Goal: Task Accomplishment & Management: Use online tool/utility

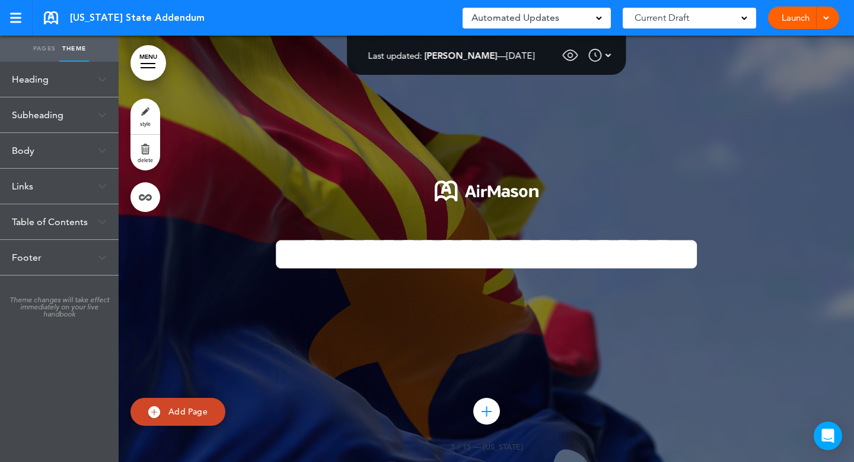
click at [53, 83] on div "Heading" at bounding box center [59, 79] width 119 height 35
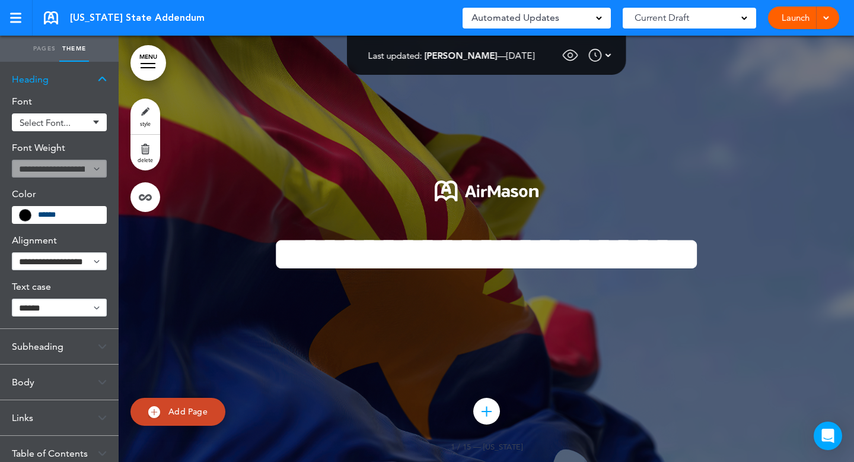
click at [42, 126] on span "Select font..." at bounding box center [54, 122] width 69 height 9
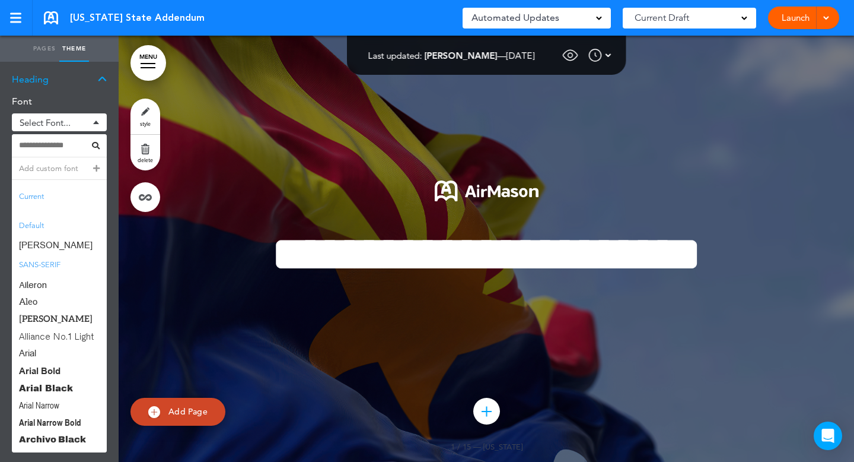
click at [45, 147] on input at bounding box center [54, 145] width 70 height 8
paste input "**********"
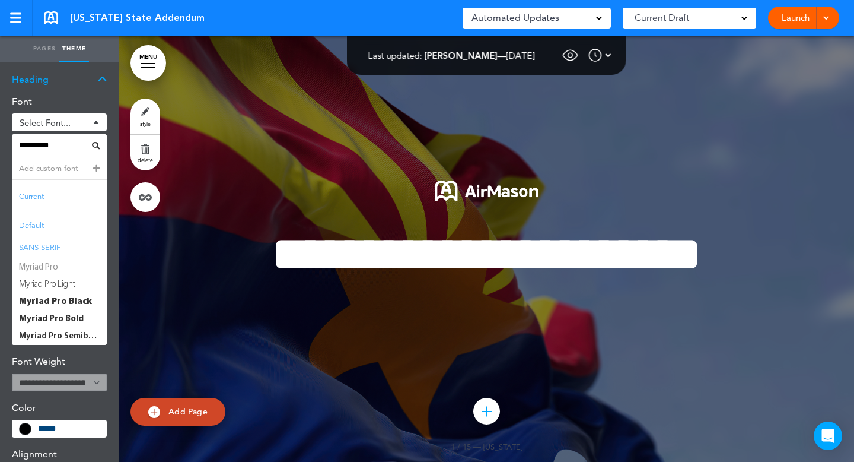
type input "**********"
click at [47, 269] on span "Myriad Pro" at bounding box center [59, 267] width 95 height 17
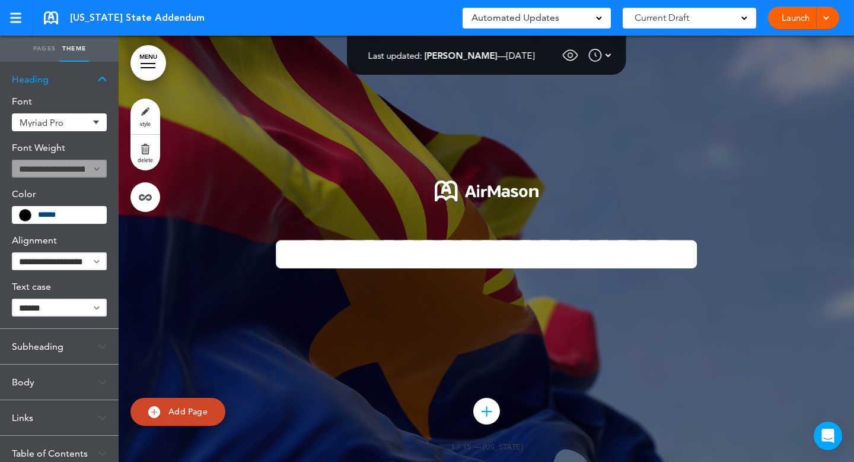
click at [142, 61] on link "MENU" at bounding box center [149, 63] width 36 height 36
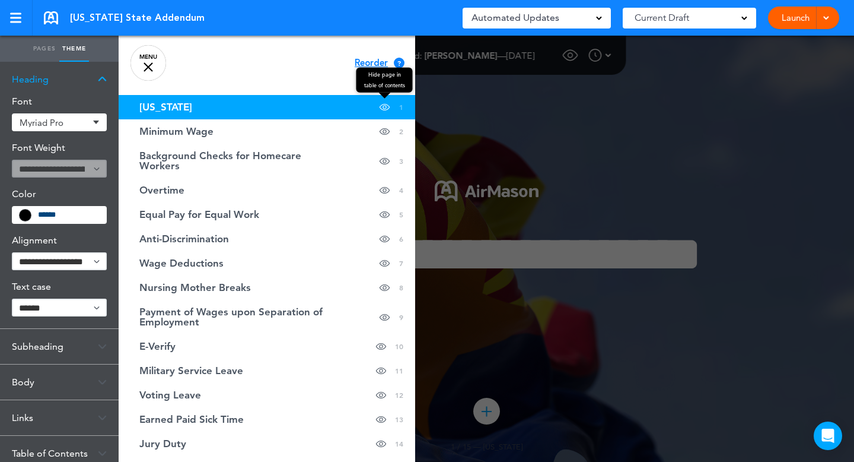
click at [386, 105] on span at bounding box center [385, 107] width 10 height 24
click at [384, 109] on span at bounding box center [385, 107] width 10 height 24
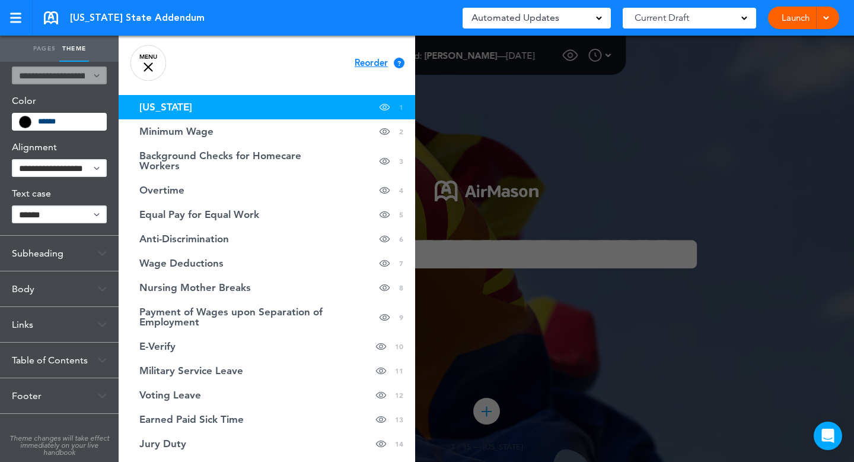
click at [87, 365] on div "Table of Contents" at bounding box center [59, 359] width 119 height 35
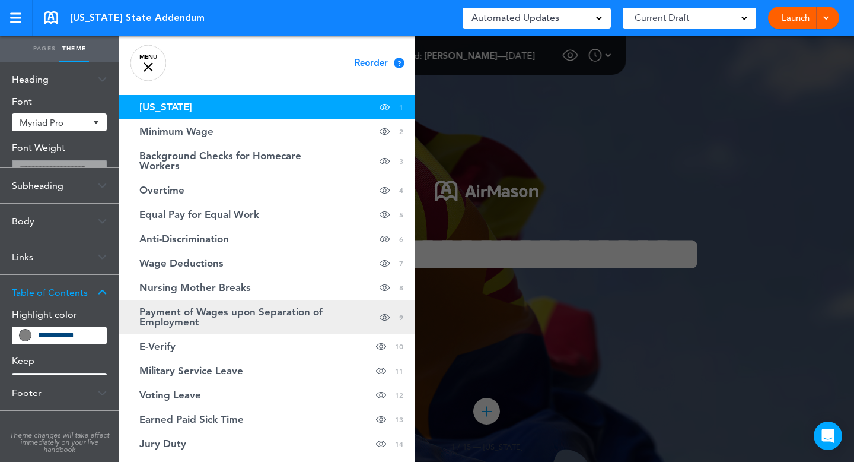
scroll to position [0, 0]
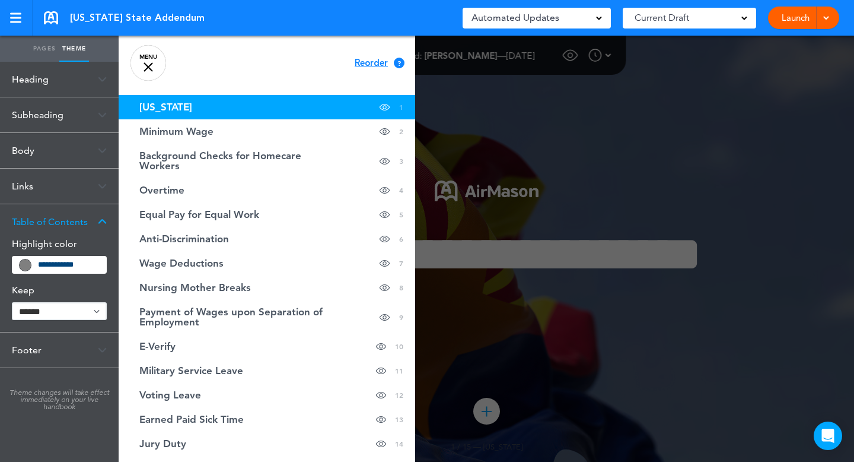
click at [93, 265] on input "**********" at bounding box center [68, 264] width 61 height 8
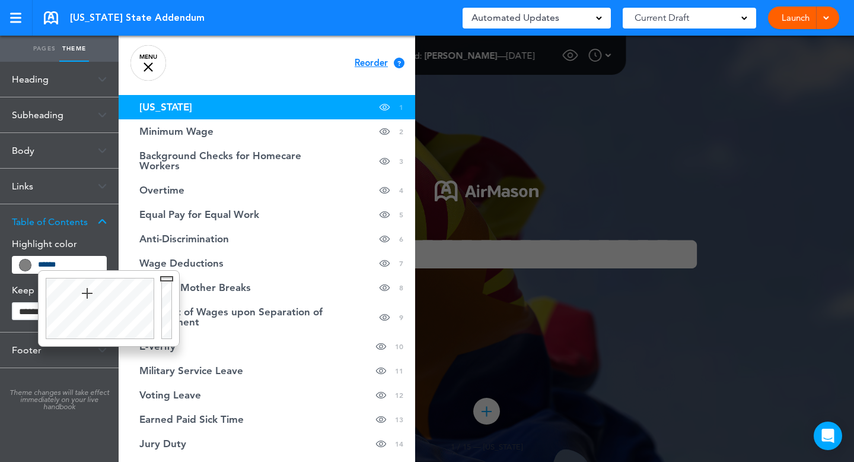
type input "******"
drag, startPoint x: 89, startPoint y: 290, endPoint x: 122, endPoint y: 311, distance: 39.5
click at [122, 311] on div at bounding box center [98, 308] width 119 height 75
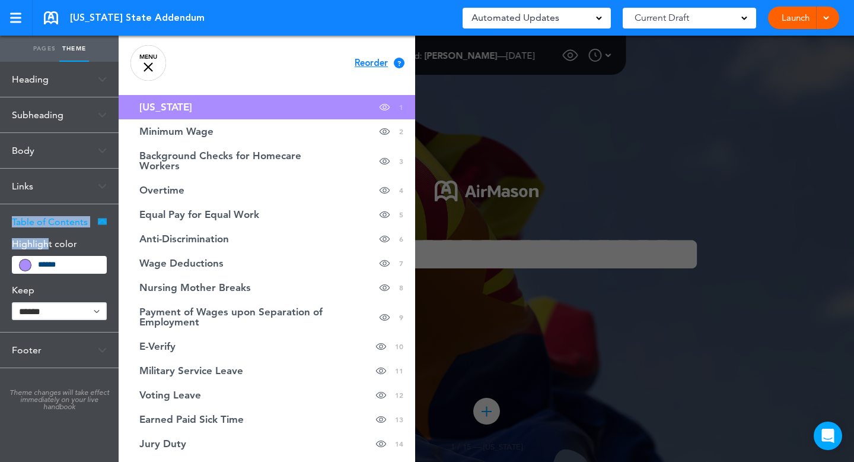
drag, startPoint x: 9, startPoint y: 236, endPoint x: 48, endPoint y: 244, distance: 39.9
click at [48, 244] on div "Table of Contents Highlight color ******* Keep ****** ****" at bounding box center [59, 268] width 119 height 128
click at [48, 244] on h6 "Highlight color" at bounding box center [59, 243] width 95 height 9
drag, startPoint x: 56, startPoint y: 244, endPoint x: 9, endPoint y: 244, distance: 46.9
click at [9, 244] on div "Highlight color ******* Keep ****** ****" at bounding box center [59, 285] width 119 height 93
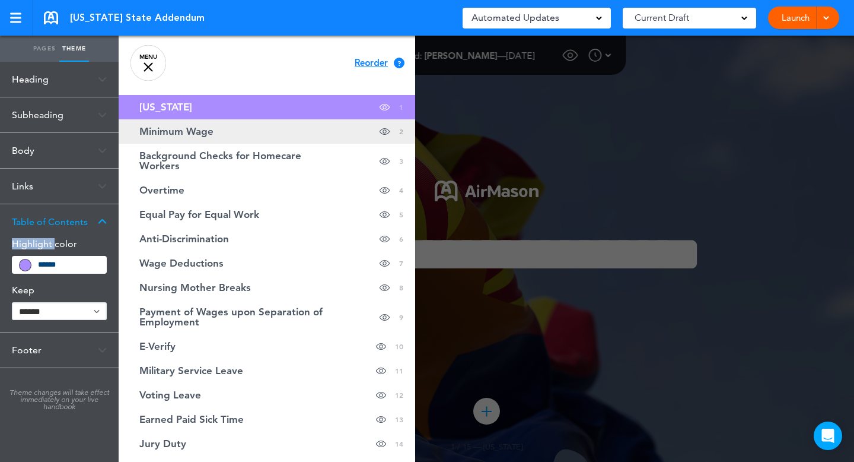
click at [160, 128] on span "Minimum Wage" at bounding box center [176, 131] width 74 height 10
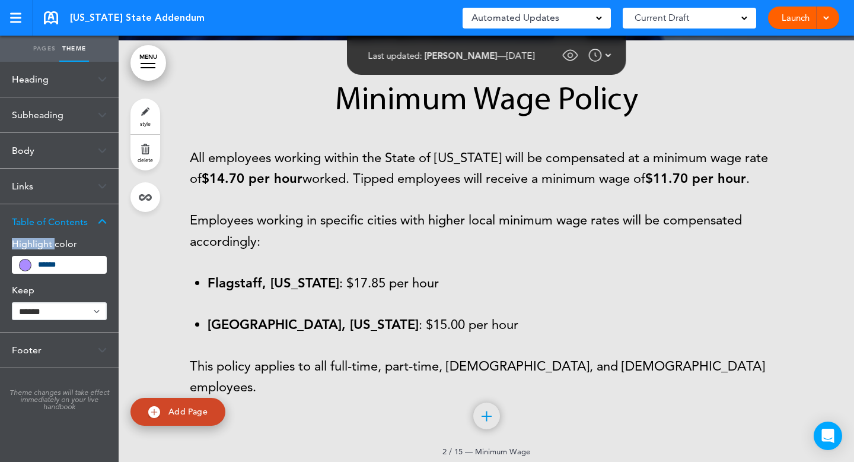
scroll to position [427, 0]
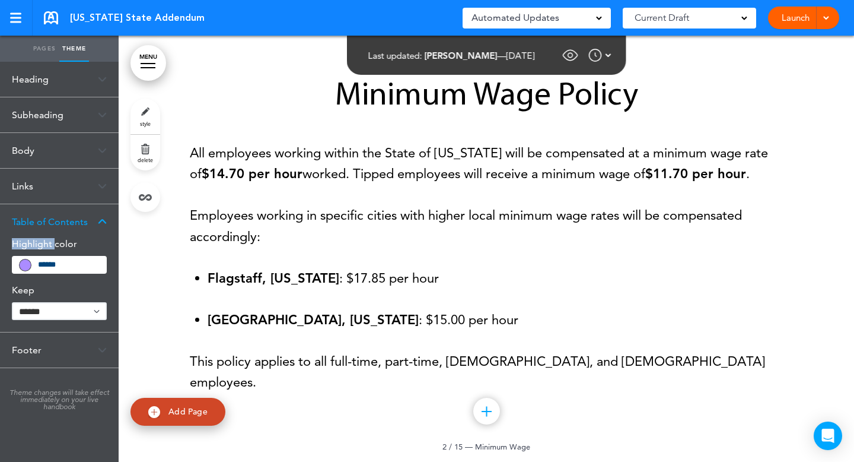
click at [138, 59] on link "MENU" at bounding box center [149, 63] width 36 height 36
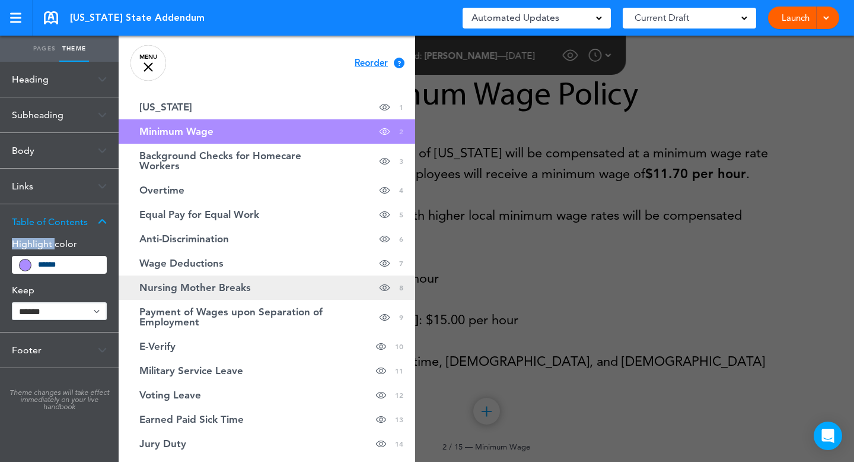
scroll to position [101, 0]
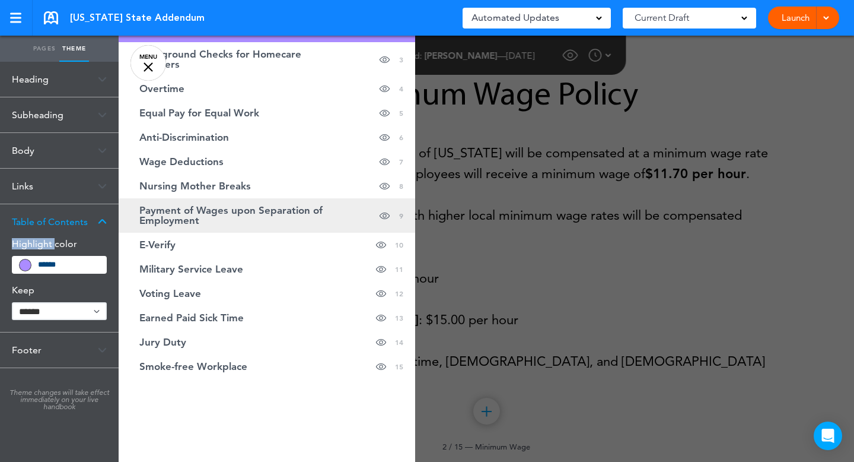
click at [195, 214] on span "Payment of Wages upon Separation of Employment" at bounding box center [237, 215] width 196 height 20
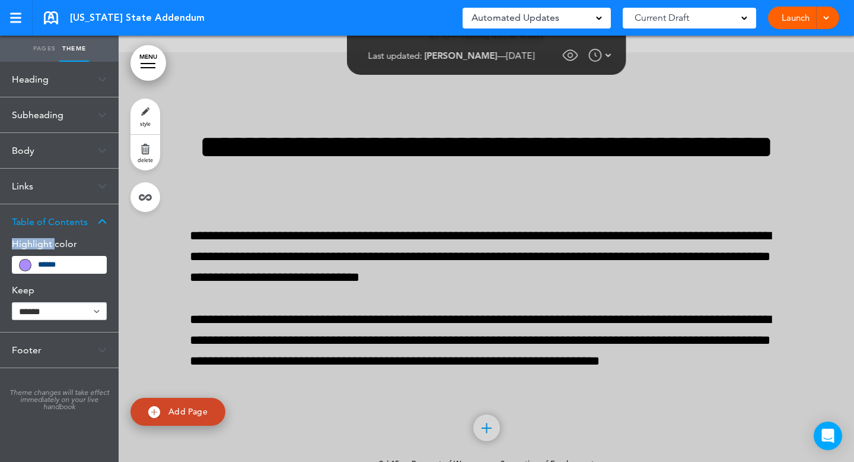
scroll to position [3588, 0]
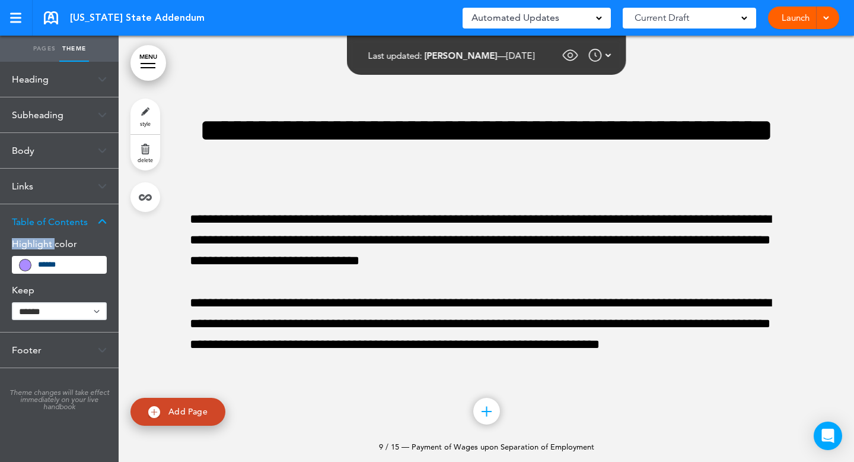
click at [141, 63] on div at bounding box center [148, 63] width 15 height 1
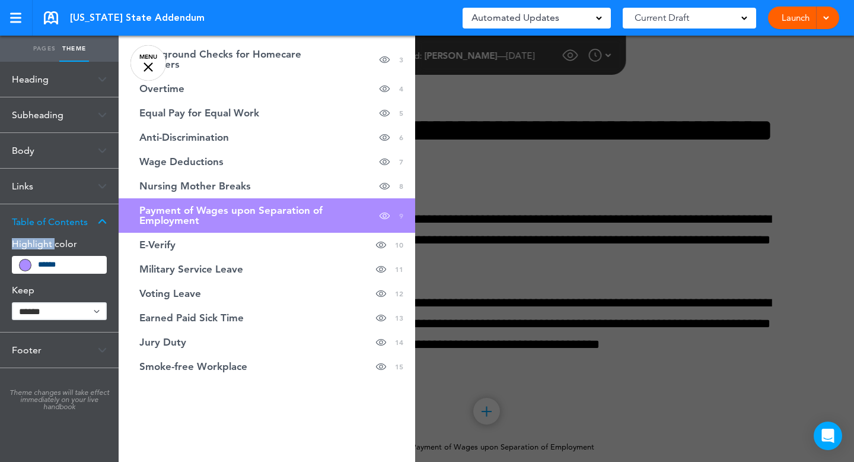
click at [40, 50] on link "Pages" at bounding box center [45, 49] width 30 height 26
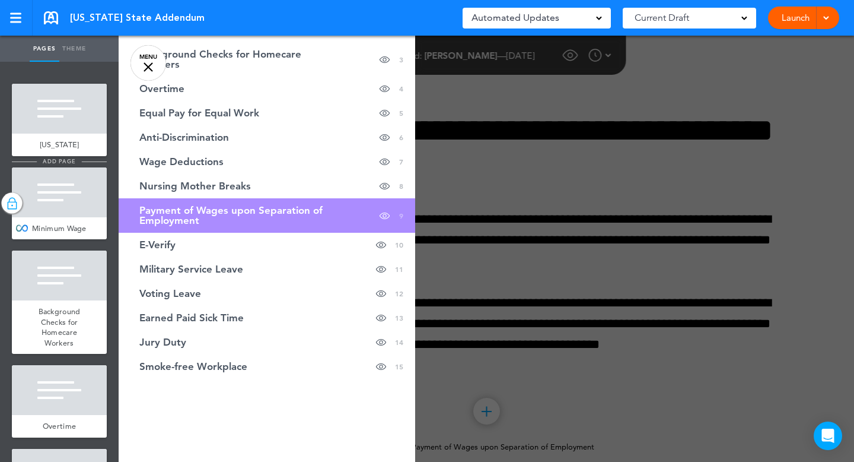
click at [49, 157] on span "add page" at bounding box center [59, 161] width 44 height 8
type input "********"
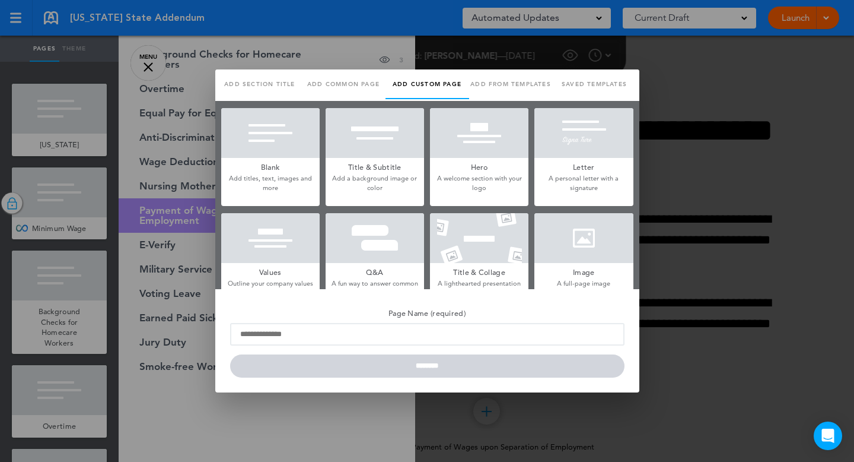
click at [273, 81] on link "Add section title" at bounding box center [260, 84] width 84 height 30
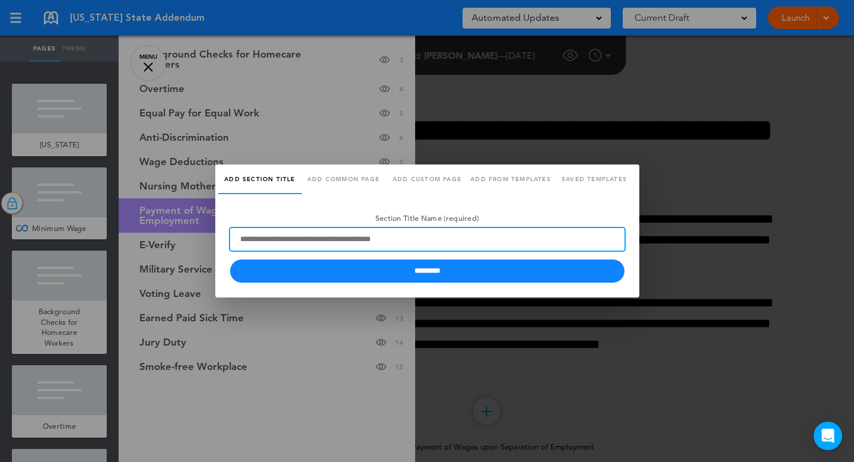
click at [278, 249] on input "Section Title Name (required)" at bounding box center [427, 239] width 395 height 23
type input "*******"
click at [230, 259] on input "*********" at bounding box center [427, 270] width 395 height 23
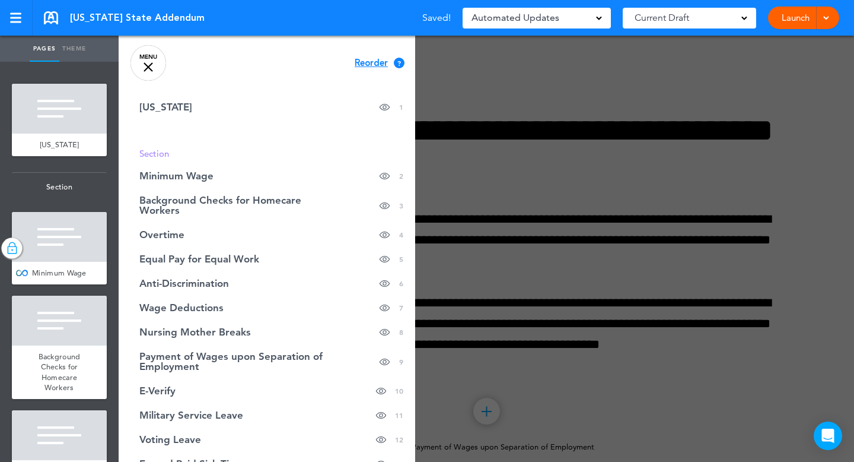
click at [145, 57] on link "MENU" at bounding box center [149, 63] width 36 height 36
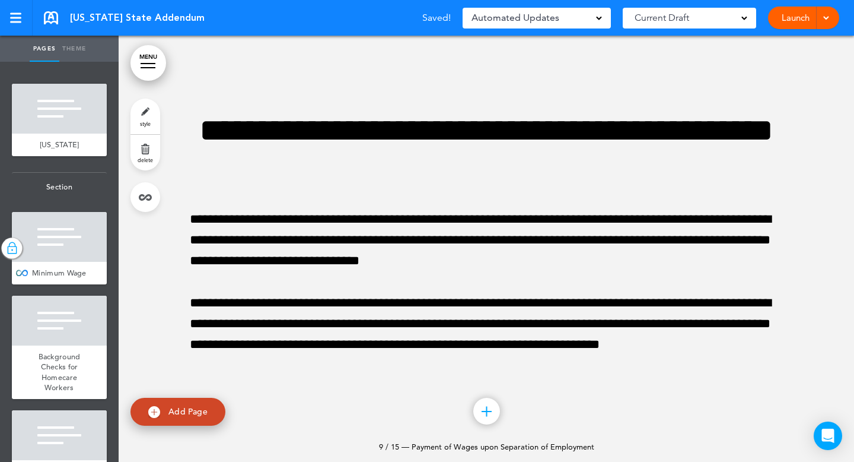
click at [140, 64] on link "MENU" at bounding box center [149, 63] width 36 height 36
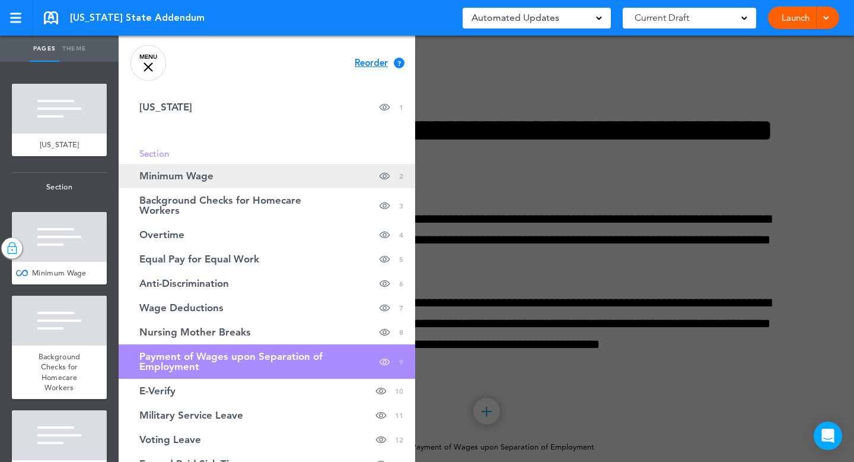
click at [168, 172] on span "Minimum Wage" at bounding box center [176, 176] width 74 height 10
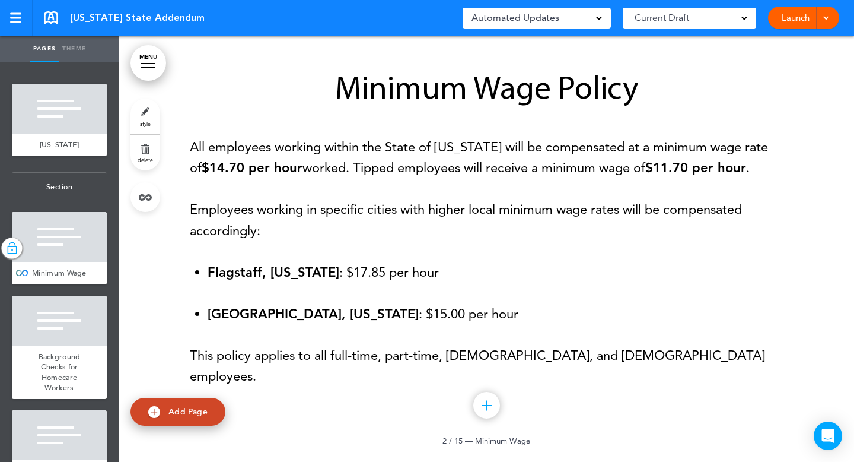
scroll to position [427, 0]
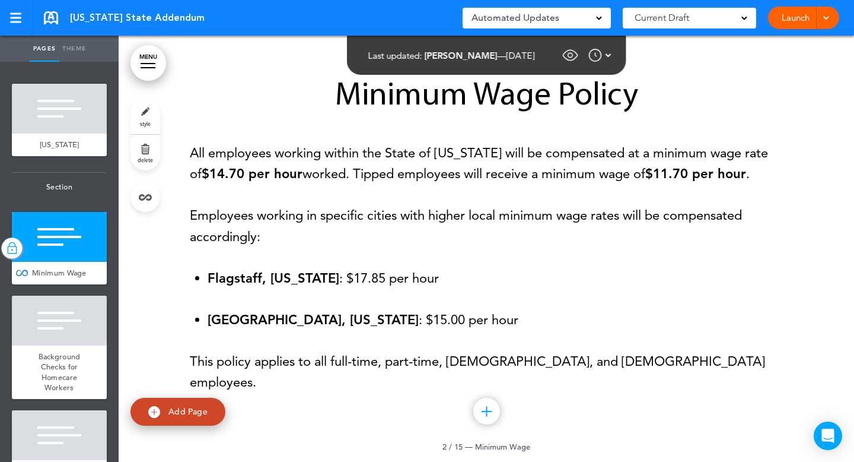
click at [150, 55] on link "MENU" at bounding box center [149, 63] width 36 height 36
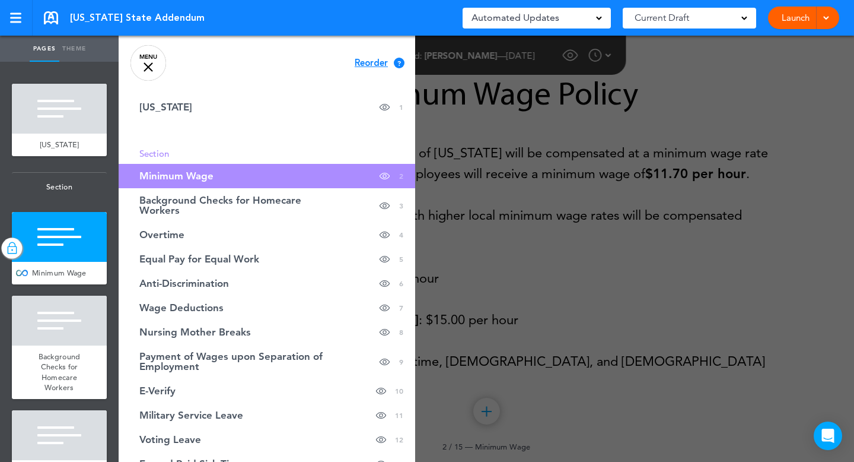
drag, startPoint x: 136, startPoint y: 149, endPoint x: 188, endPoint y: 148, distance: 52.2
click at [188, 148] on ul "[US_STATE] hide page in table of contents 1 Section Minimum Wage hide page in t…" at bounding box center [267, 310] width 297 height 430
drag, startPoint x: 187, startPoint y: 150, endPoint x: 150, endPoint y: 156, distance: 37.9
click at [150, 156] on li "Section" at bounding box center [267, 153] width 297 height 9
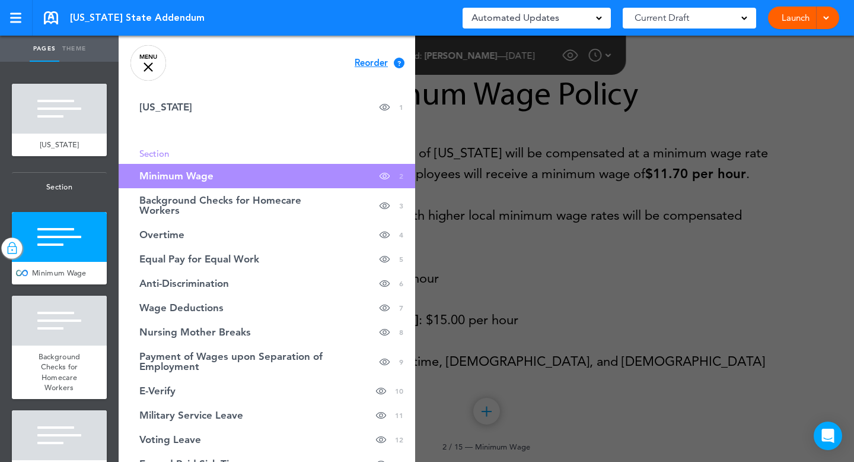
click at [137, 152] on li "Section" at bounding box center [267, 153] width 297 height 9
drag, startPoint x: 137, startPoint y: 152, endPoint x: 225, endPoint y: 151, distance: 87.8
click at [225, 152] on li "Section" at bounding box center [267, 153] width 297 height 9
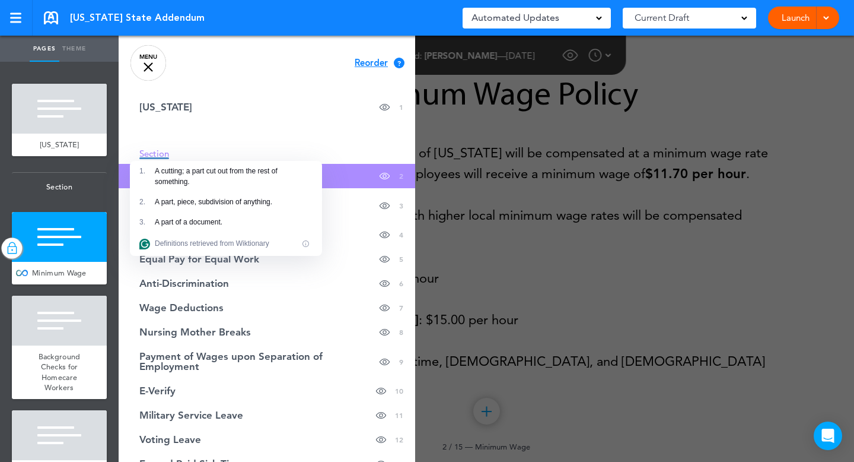
click at [211, 150] on li "Section" at bounding box center [267, 153] width 297 height 9
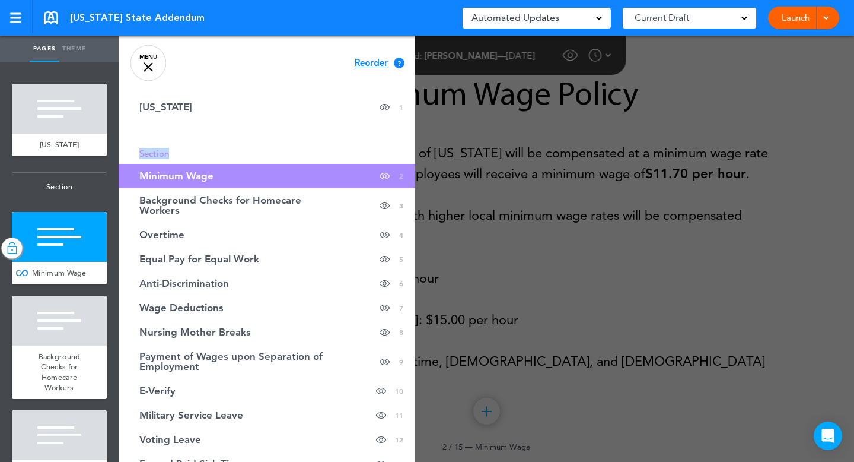
drag, startPoint x: 211, startPoint y: 150, endPoint x: 136, endPoint y: 150, distance: 75.3
click at [136, 150] on li "Section" at bounding box center [267, 153] width 297 height 9
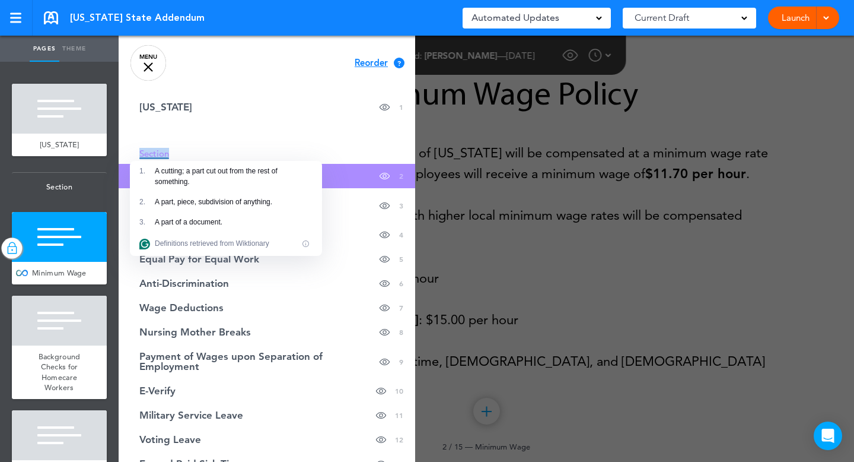
click at [141, 150] on span "Section" at bounding box center [154, 153] width 30 height 11
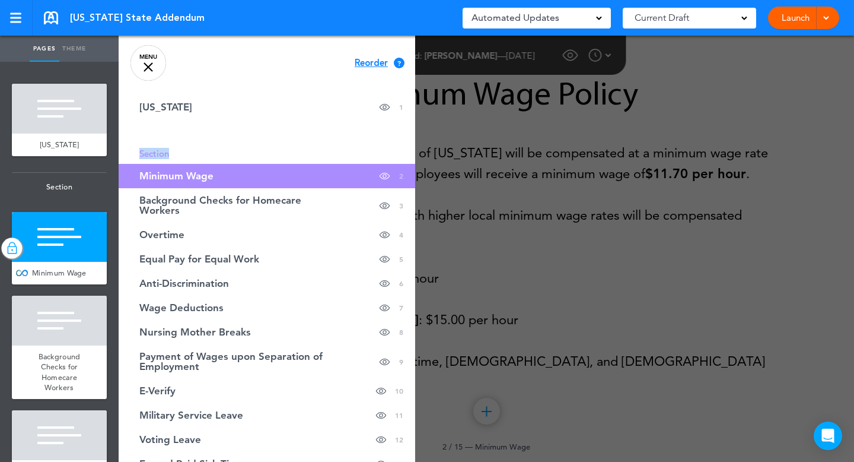
drag, startPoint x: 138, startPoint y: 151, endPoint x: 222, endPoint y: 150, distance: 83.7
click at [222, 150] on li "Section" at bounding box center [267, 153] width 297 height 9
click at [77, 50] on link "Theme" at bounding box center [74, 49] width 30 height 26
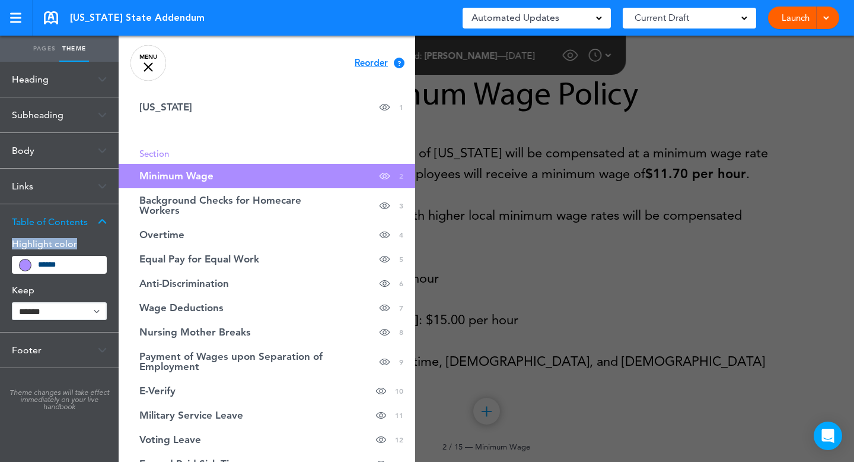
drag, startPoint x: 11, startPoint y: 241, endPoint x: 86, endPoint y: 244, distance: 74.8
click at [86, 244] on h6 "Highlight color" at bounding box center [59, 243] width 95 height 9
drag, startPoint x: 89, startPoint y: 244, endPoint x: 5, endPoint y: 244, distance: 84.2
click at [5, 244] on div "Highlight color ******* Keep ****** ****" at bounding box center [59, 285] width 119 height 93
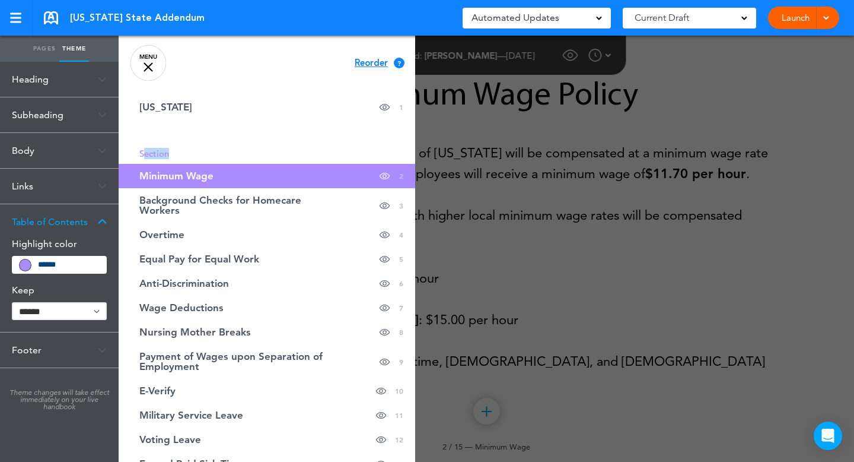
drag, startPoint x: 145, startPoint y: 152, endPoint x: 188, endPoint y: 152, distance: 43.3
click at [188, 152] on li "Section" at bounding box center [267, 153] width 297 height 9
click at [148, 157] on span "Section" at bounding box center [154, 153] width 30 height 11
drag, startPoint x: 139, startPoint y: 154, endPoint x: 201, endPoint y: 155, distance: 61.7
click at [201, 155] on li "Section" at bounding box center [267, 153] width 297 height 9
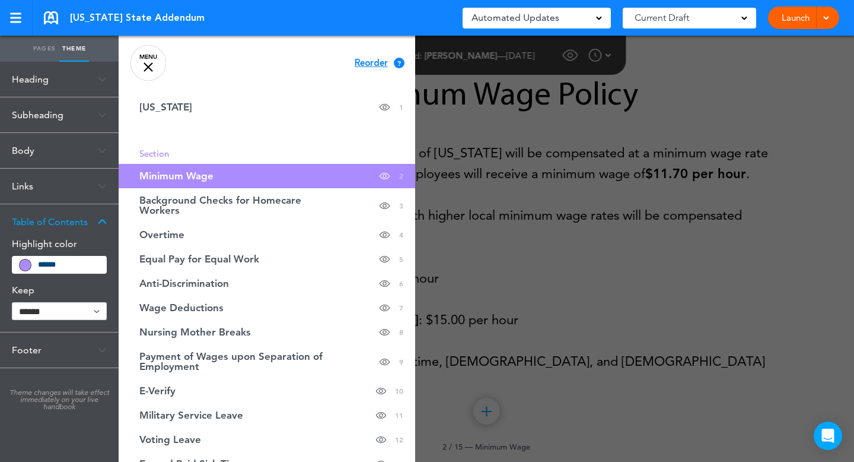
click at [180, 151] on li "Section" at bounding box center [267, 153] width 297 height 9
click at [143, 151] on span "Section" at bounding box center [154, 153] width 30 height 11
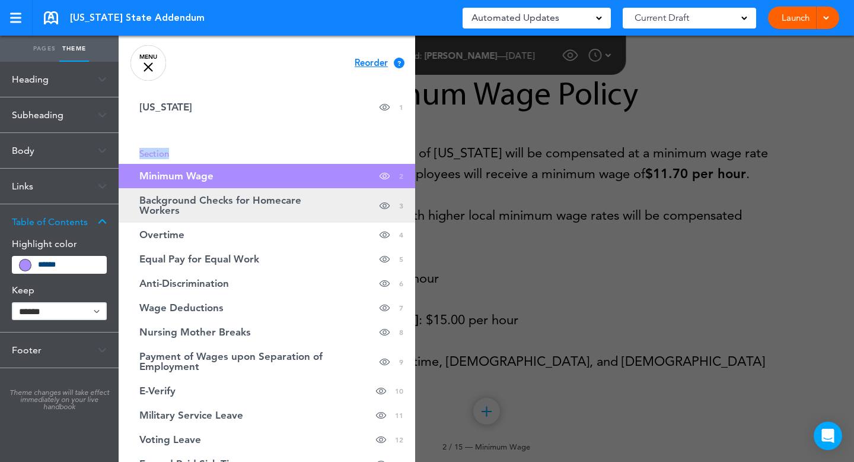
click at [161, 207] on span "Background Checks for Homecare Workers" at bounding box center [237, 205] width 196 height 20
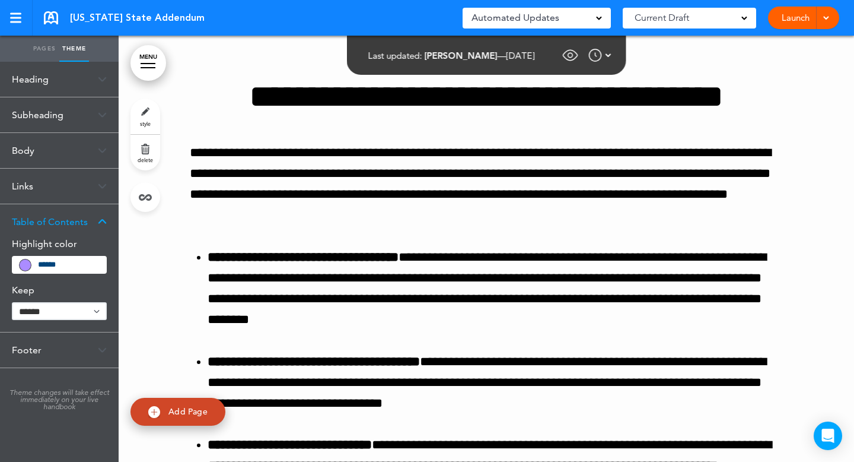
scroll to position [854, 0]
click at [145, 60] on link "MENU" at bounding box center [149, 63] width 36 height 36
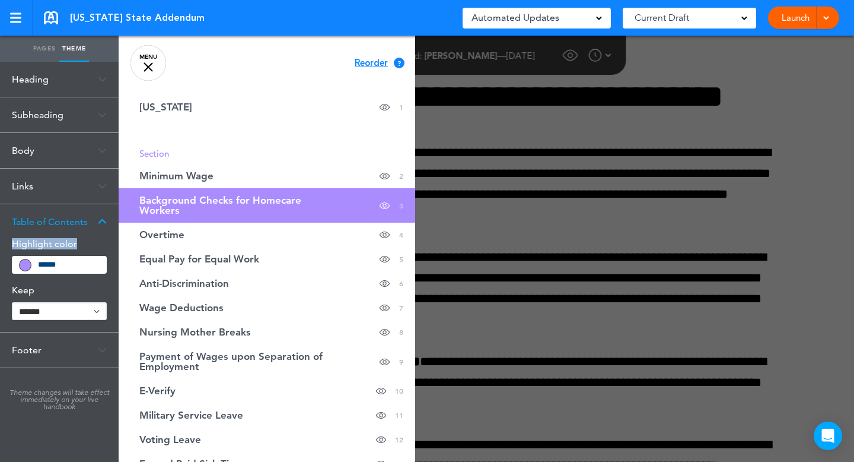
drag, startPoint x: 12, startPoint y: 240, endPoint x: 85, endPoint y: 242, distance: 73.0
click at [85, 242] on h6 "Highlight color" at bounding box center [59, 243] width 95 height 9
drag, startPoint x: 12, startPoint y: 276, endPoint x: 91, endPoint y: 282, distance: 79.1
click at [91, 282] on div "Highlight color ******* Keep ****** ****" at bounding box center [59, 285] width 119 height 93
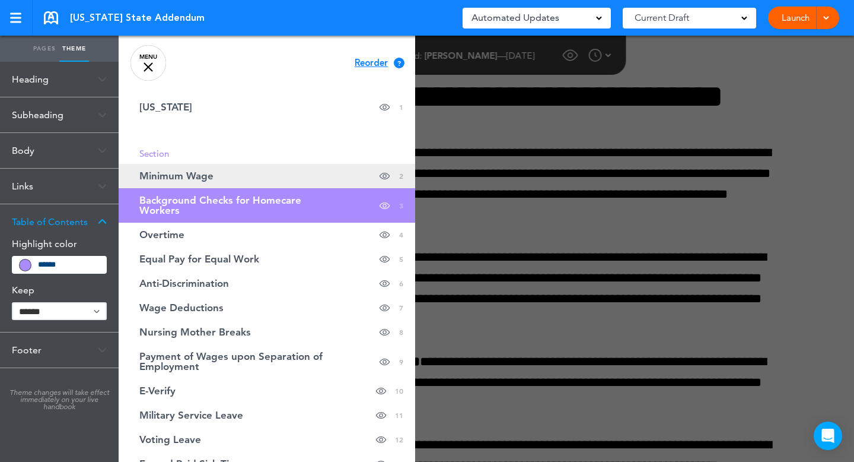
click at [153, 168] on link "Minimum Wage hide page in table of contents 2" at bounding box center [267, 176] width 297 height 24
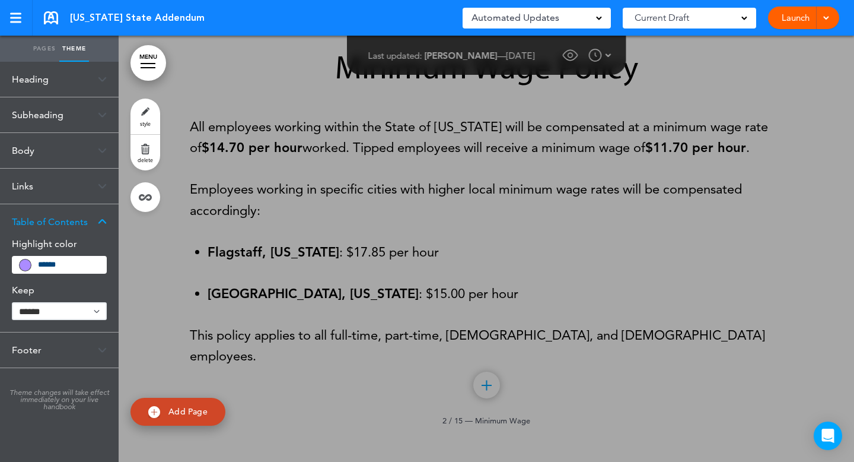
scroll to position [427, 0]
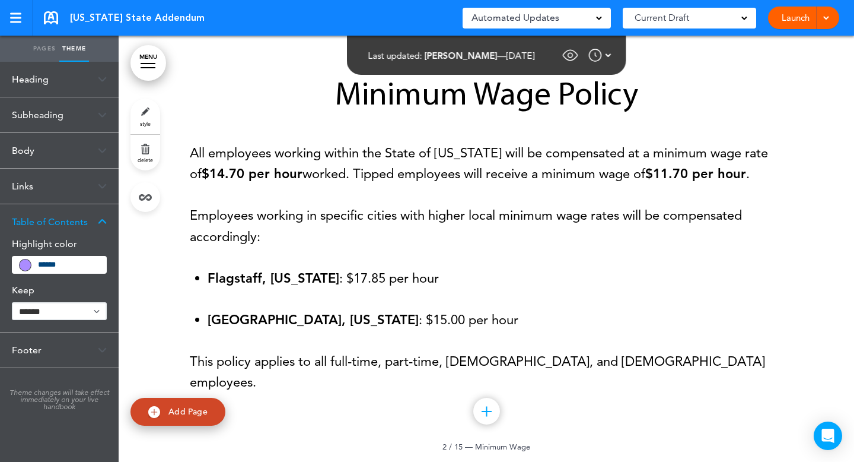
click at [133, 55] on link "MENU" at bounding box center [149, 63] width 36 height 36
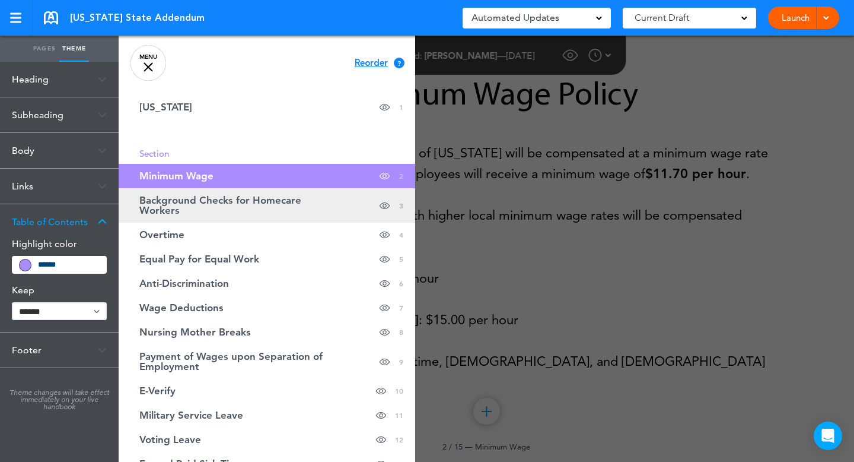
scroll to position [5, 0]
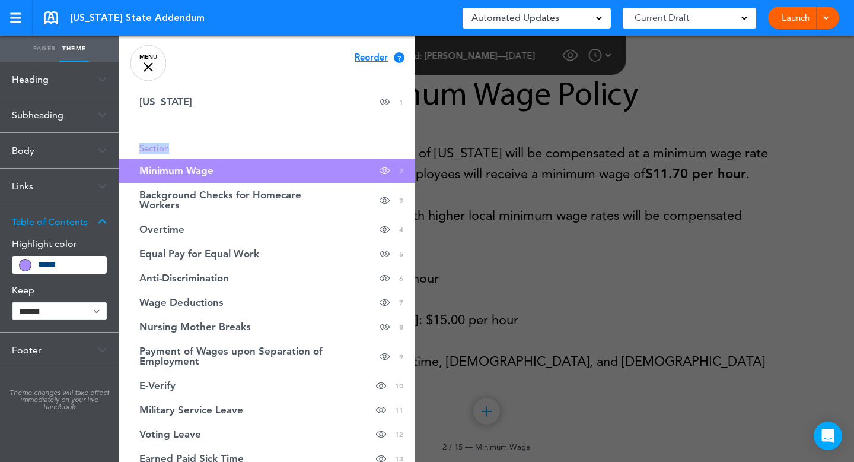
drag, startPoint x: 137, startPoint y: 148, endPoint x: 195, endPoint y: 148, distance: 58.1
click at [195, 148] on li "Section" at bounding box center [267, 148] width 297 height 9
click at [86, 252] on div "Highlight color *******" at bounding box center [59, 256] width 95 height 34
click at [86, 266] on input "*******" at bounding box center [68, 264] width 61 height 11
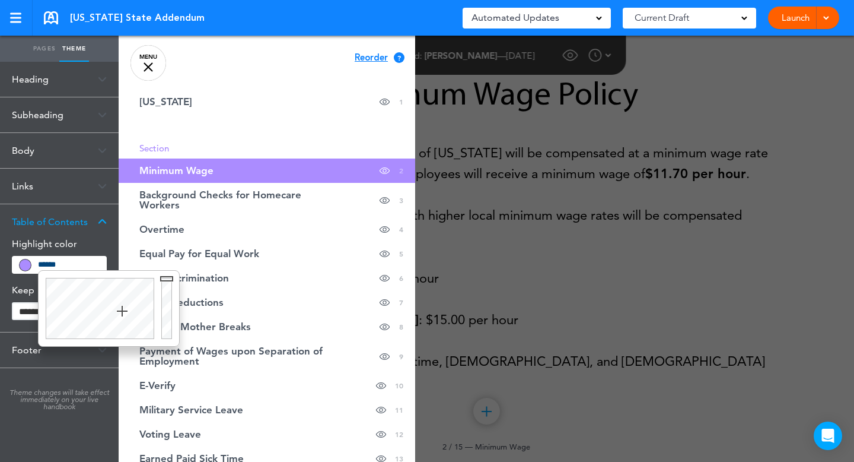
click at [143, 288] on div at bounding box center [98, 308] width 119 height 75
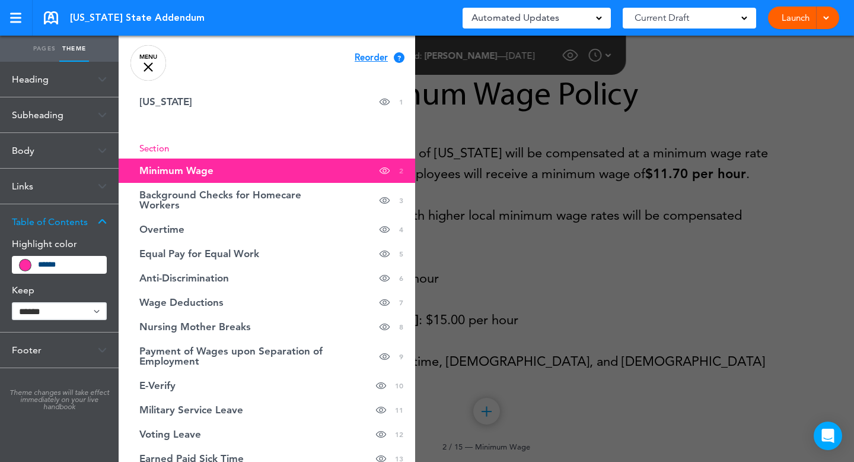
click at [201, 127] on ul "[US_STATE] hide page in table of contents 1 Section Minimum Wage hide page in t…" at bounding box center [267, 305] width 297 height 430
click at [75, 274] on div "Highlight color ******* Keep ****** ****" at bounding box center [59, 285] width 119 height 93
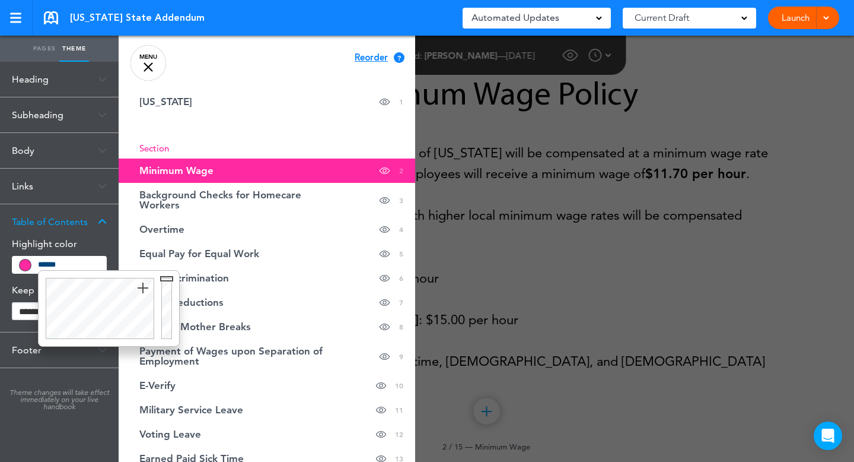
click at [75, 267] on input "*******" at bounding box center [68, 264] width 61 height 11
click at [145, 328] on div at bounding box center [98, 308] width 119 height 75
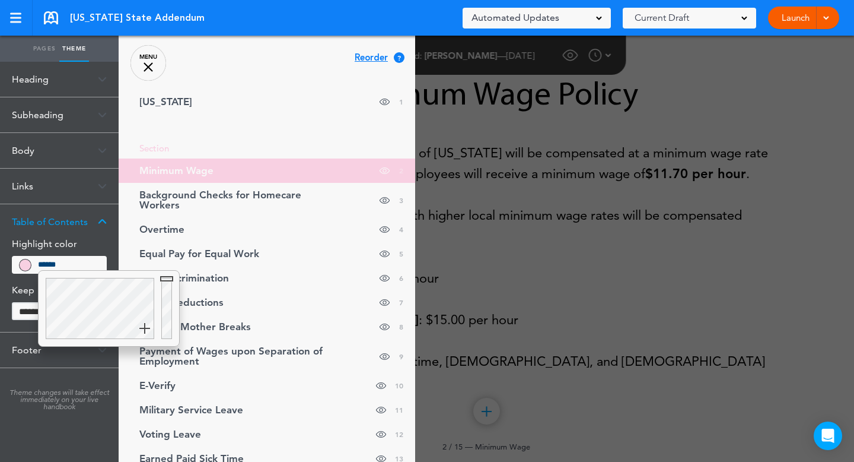
click at [73, 309] on div at bounding box center [98, 308] width 119 height 75
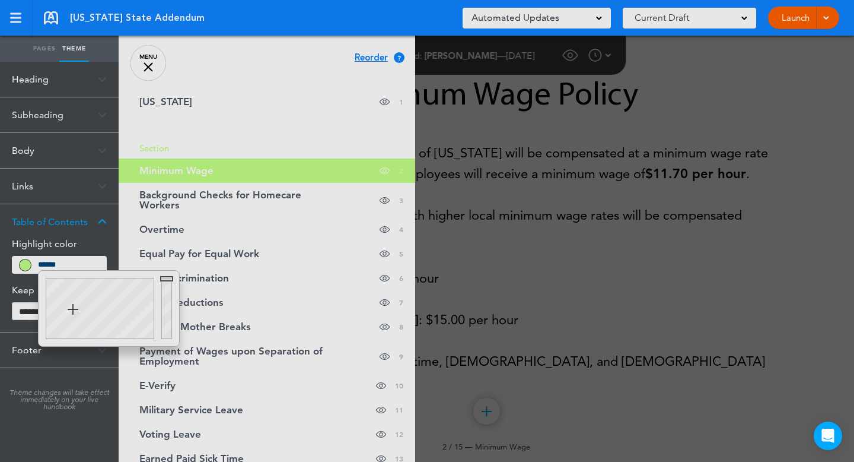
click at [74, 338] on body "Make this page common so it is available in other handbooks. This handbook [GEO…" at bounding box center [427, 231] width 854 height 462
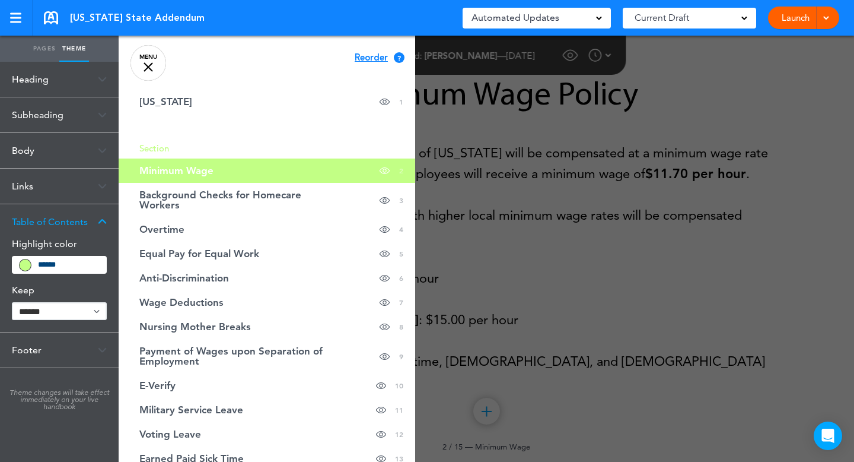
click at [76, 280] on div "Highlight color ******* Keep ****** ****" at bounding box center [59, 285] width 119 height 93
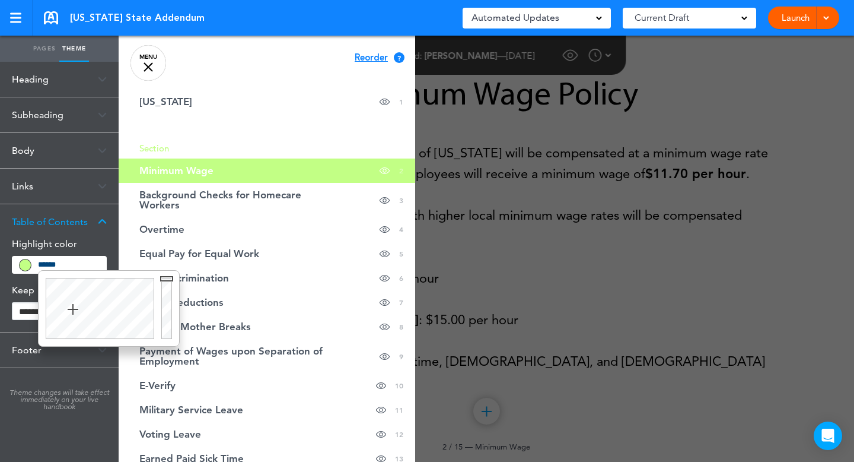
click at [76, 268] on input "*******" at bounding box center [68, 264] width 61 height 11
click at [109, 310] on div at bounding box center [98, 308] width 119 height 75
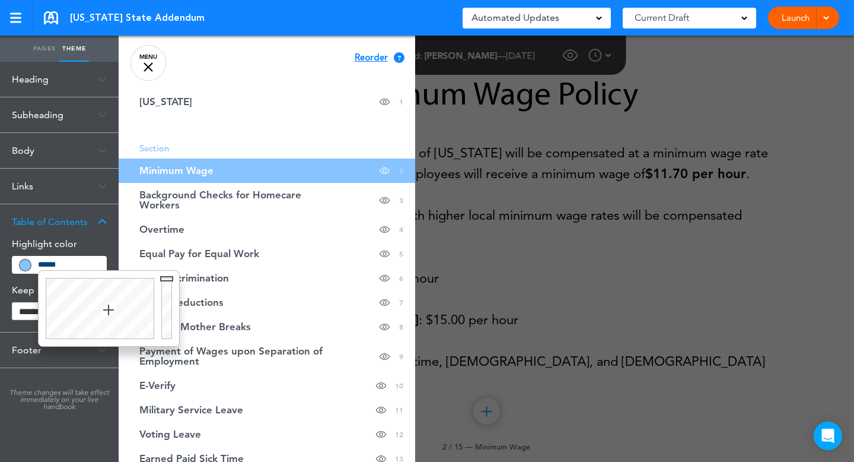
type input "******"
click at [115, 281] on div at bounding box center [98, 308] width 119 height 75
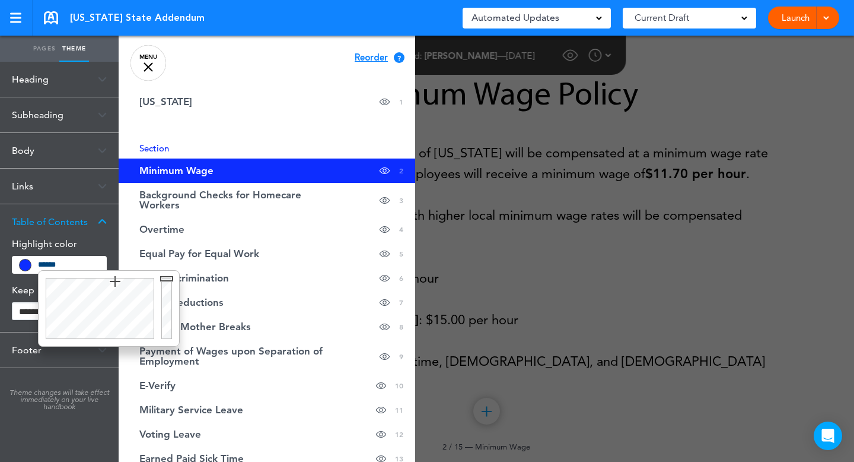
click at [147, 76] on link "MENU" at bounding box center [149, 63] width 36 height 36
